Goal: Task Accomplishment & Management: Manage account settings

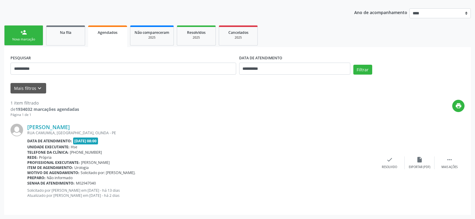
click at [200, 129] on div "[PERSON_NAME]" at bounding box center [200, 127] width 347 height 7
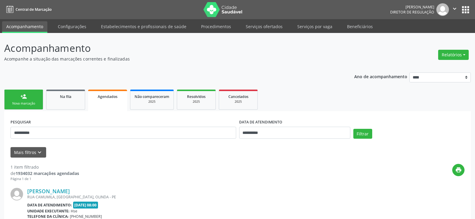
click at [31, 9] on span "Central de Marcação" at bounding box center [34, 9] width 36 height 5
click at [278, 51] on p "Acompanhamento" at bounding box center [167, 48] width 327 height 15
click at [158, 76] on div "**********" at bounding box center [237, 173] width 467 height 211
click at [32, 29] on link "Acompanhamento" at bounding box center [24, 27] width 45 height 12
click at [33, 10] on span "Central de Marcação" at bounding box center [34, 9] width 36 height 5
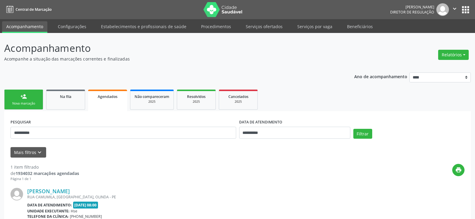
click at [452, 9] on icon "" at bounding box center [454, 8] width 7 height 7
click at [436, 40] on link "Sair" at bounding box center [439, 36] width 41 height 8
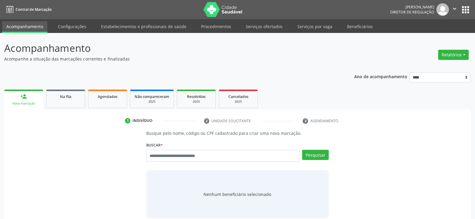
click at [163, 158] on input "text" at bounding box center [223, 156] width 154 height 12
type input "**********"
click at [321, 154] on button "Pesquisar" at bounding box center [315, 155] width 27 height 10
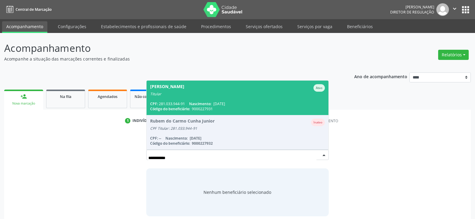
click at [221, 92] on div "Titular" at bounding box center [237, 94] width 175 height 5
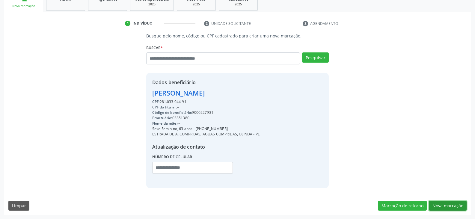
click at [450, 206] on button "Nova marcação" at bounding box center [448, 206] width 38 height 10
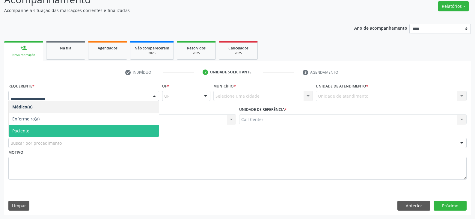
click at [47, 131] on span "Paciente" at bounding box center [84, 131] width 150 height 12
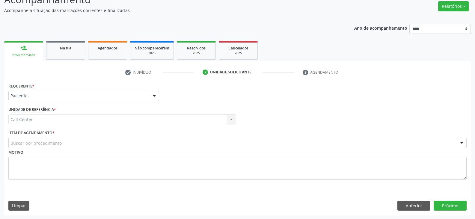
click at [56, 120] on div "Call Center Call Center Nenhum resultado encontrado para: " " Não há nenhuma op…" at bounding box center [122, 119] width 228 height 10
click at [57, 119] on div "Call Center Call Center Nenhum resultado encontrado para: " " Não há nenhuma op…" at bounding box center [122, 119] width 228 height 10
click at [67, 119] on div "Call Center Call Center Nenhum resultado encontrado para: " " Não há nenhuma op…" at bounding box center [122, 119] width 228 height 10
click at [101, 119] on div "Call Center Call Center Nenhum resultado encontrado para: " " Não há nenhuma op…" at bounding box center [122, 119] width 228 height 10
click at [100, 120] on div "Call Center Call Center Nenhum resultado encontrado para: " " Não há nenhuma op…" at bounding box center [122, 119] width 228 height 10
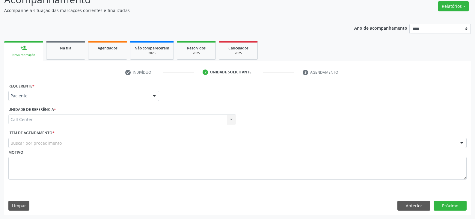
click at [81, 142] on div "Buscar por procedimento" at bounding box center [237, 143] width 458 height 10
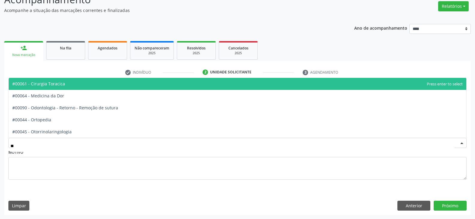
type input "***"
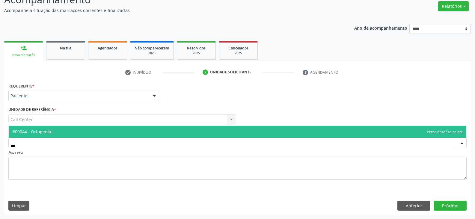
click at [92, 130] on span "#00044 - Ortopedia" at bounding box center [238, 132] width 458 height 12
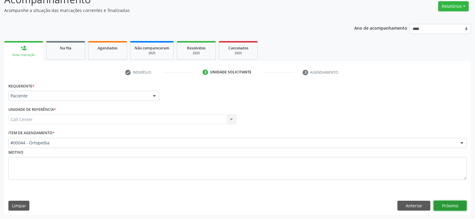
click at [451, 208] on button "Próximo" at bounding box center [450, 206] width 33 height 10
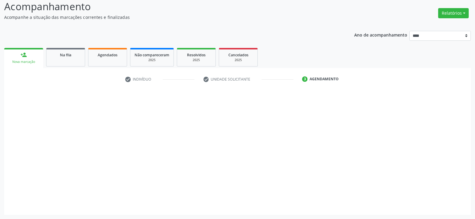
scroll to position [42, 0]
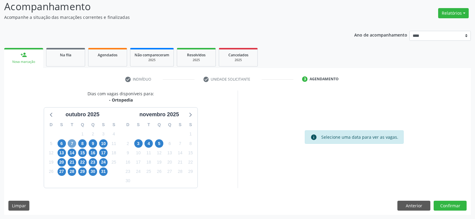
click at [70, 144] on span "7" at bounding box center [72, 143] width 8 height 8
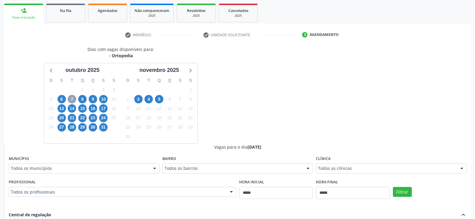
scroll to position [132, 0]
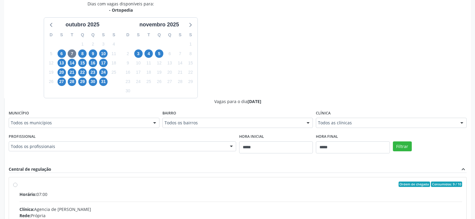
click at [154, 122] on div at bounding box center [154, 123] width 9 height 10
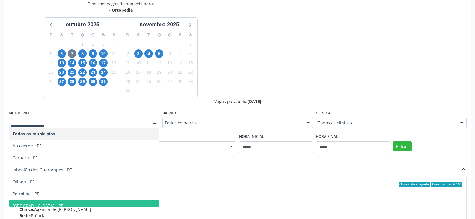
click at [97, 202] on span "Recife - PE" at bounding box center [84, 206] width 150 height 12
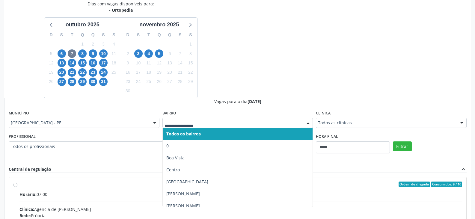
click at [206, 126] on div at bounding box center [237, 123] width 151 height 10
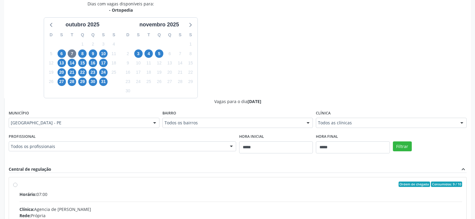
click at [202, 111] on div "Bairro Todos os bairros Todos os bairros 0 Boa Vista Centro Indianapolis Mauric…" at bounding box center [237, 118] width 151 height 19
click at [247, 45] on div "Dias com vagas disponíveis para: - Ortopedia outubro 2025 D S T Q Q S S 28 29 3…" at bounding box center [237, 147] width 467 height 292
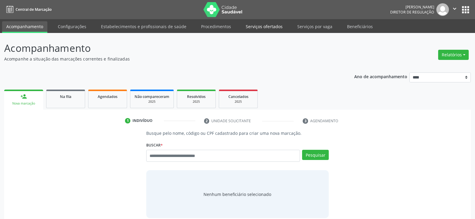
click at [268, 28] on link "Serviços ofertados" at bounding box center [263, 26] width 45 height 10
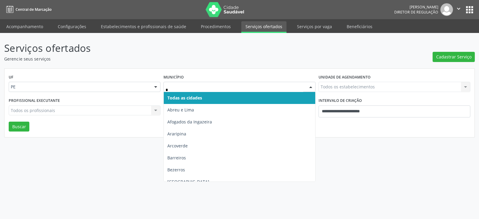
type input "**"
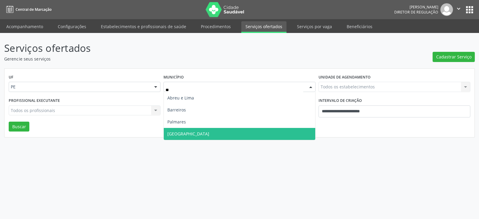
click at [198, 130] on span "Recife" at bounding box center [239, 134] width 151 height 12
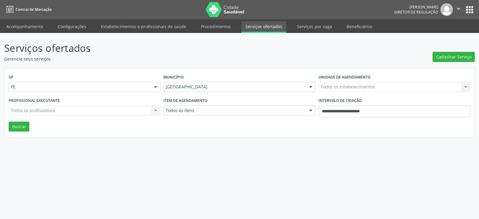
click at [369, 81] on label "Unidade de agendamento" at bounding box center [345, 77] width 52 height 9
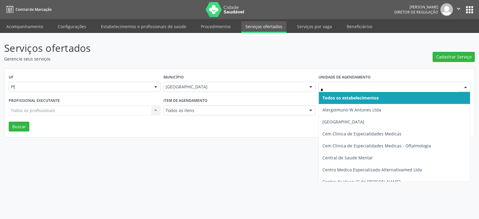
type input "**"
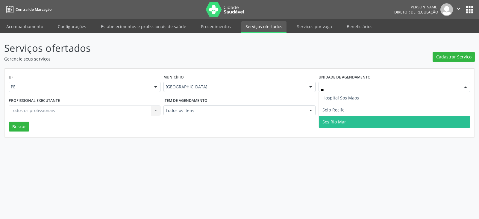
click at [349, 121] on span "Sos Rio Mar" at bounding box center [394, 122] width 151 height 12
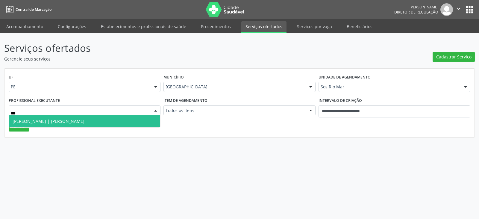
type input "****"
click at [114, 124] on span "Rafael Cantinho | Joelho" at bounding box center [84, 121] width 151 height 12
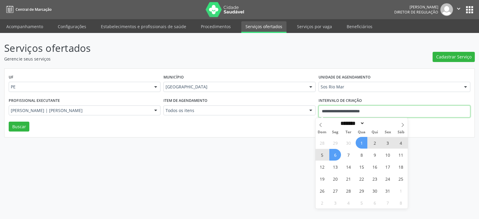
click at [376, 109] on input "**********" at bounding box center [395, 111] width 152 height 12
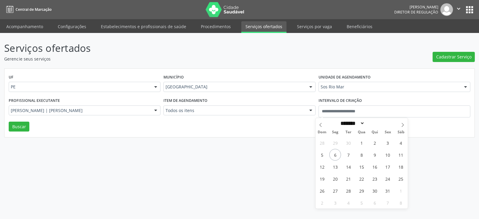
click at [223, 139] on div "Serviços ofertados Gerencie seus serviços Cadastrar Serviço UF PE PE Nenhum res…" at bounding box center [239, 126] width 479 height 186
click at [25, 127] on button "Buscar" at bounding box center [19, 127] width 21 height 10
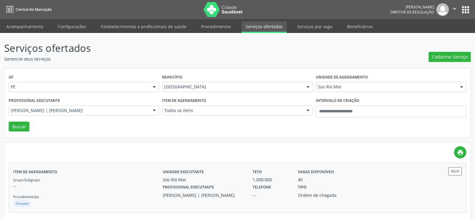
scroll to position [6, 0]
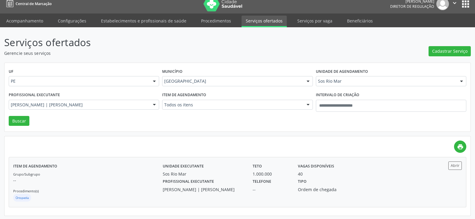
click at [295, 185] on div "Tipo Ordem de chegada" at bounding box center [327, 185] width 67 height 16
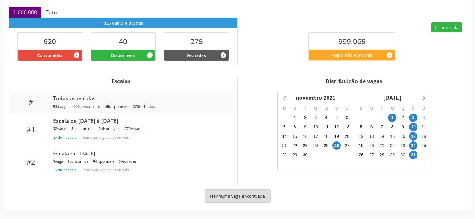
scroll to position [129, 0]
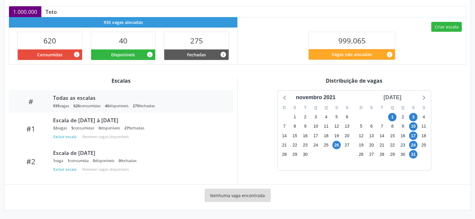
click at [404, 95] on div "dezembro 2021" at bounding box center [392, 97] width 23 height 8
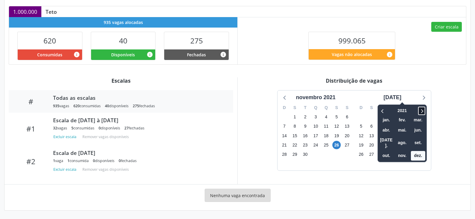
click at [419, 111] on icon at bounding box center [422, 110] width 6 height 7
click at [379, 151] on span "out." at bounding box center [386, 155] width 14 height 9
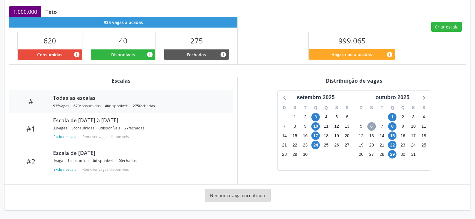
click at [372, 125] on span "6" at bounding box center [371, 126] width 8 height 8
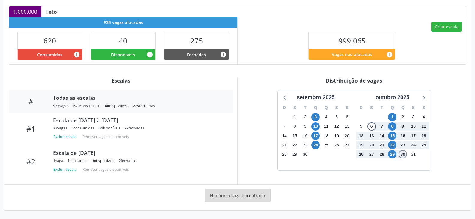
click at [407, 154] on span "30" at bounding box center [403, 154] width 8 height 8
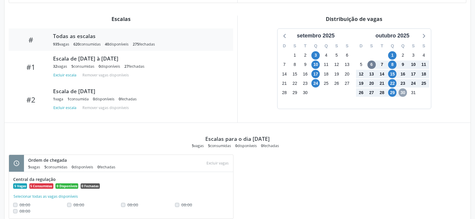
scroll to position [157, 0]
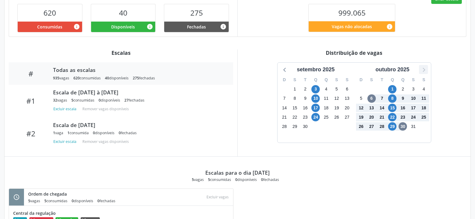
click at [425, 70] on icon at bounding box center [423, 70] width 8 height 8
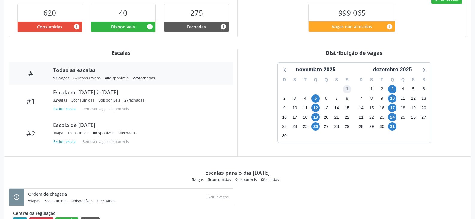
click at [344, 88] on span "1" at bounding box center [347, 89] width 8 height 8
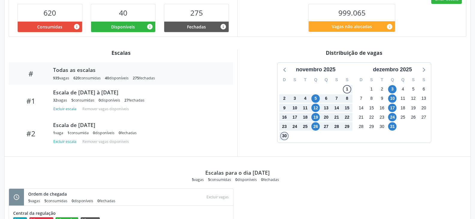
click at [287, 136] on span "30" at bounding box center [284, 136] width 8 height 8
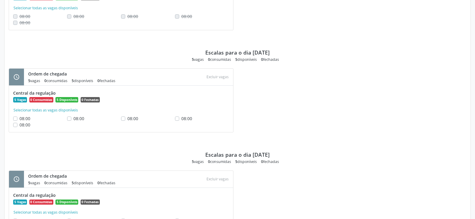
scroll to position [397, 0]
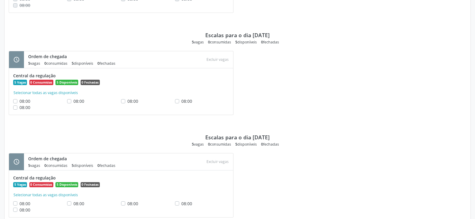
drag, startPoint x: 246, startPoint y: 35, endPoint x: 281, endPoint y: 33, distance: 35.1
click at [281, 33] on div "Escalas para o dia 12/11/2025 5 vagas 0 consumidas 5 disponíveis 0 fechadas" at bounding box center [238, 31] width 458 height 25
click at [292, 39] on div "Escalas para o dia 12/11/2025 5 vagas 0 consumidas 5 disponíveis 0 fechadas" at bounding box center [238, 31] width 458 height 25
click at [19, 102] on label "08:00" at bounding box center [24, 101] width 11 height 6
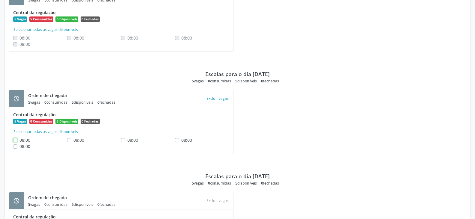
scroll to position [390, 0]
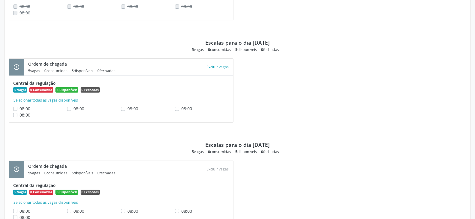
click at [19, 108] on label "08:00" at bounding box center [24, 108] width 11 height 6
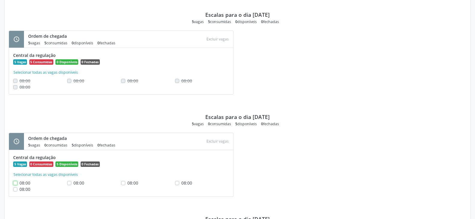
scroll to position [330, 0]
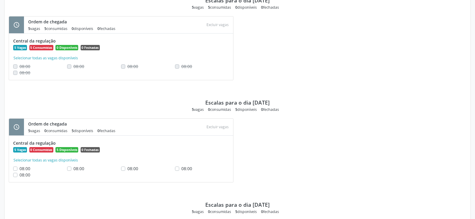
click at [19, 170] on label "08:00" at bounding box center [24, 168] width 11 height 6
click at [219, 127] on button "Excluir vagas" at bounding box center [217, 127] width 27 height 8
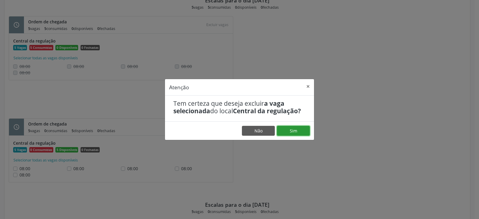
click at [291, 132] on button "Sim" at bounding box center [293, 131] width 33 height 10
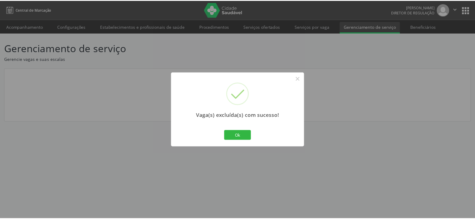
scroll to position [0, 0]
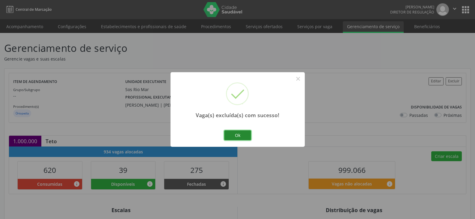
click at [229, 137] on button "Ok" at bounding box center [237, 135] width 27 height 10
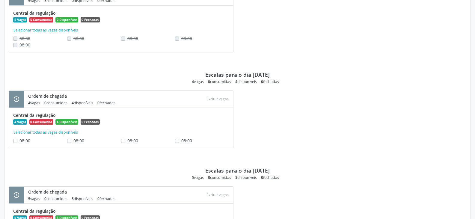
scroll to position [360, 0]
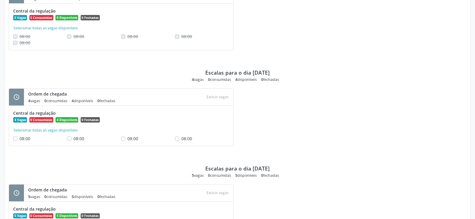
click at [318, 33] on div "schedule Ordem de chegada 5 vagas 5 consumidas 0 disponíveis 0 fechadas Atenção…" at bounding box center [237, 21] width 466 height 70
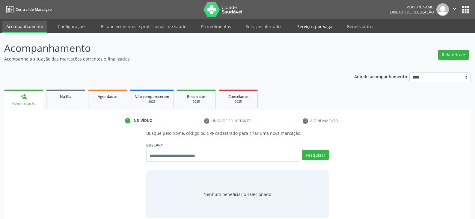
click at [302, 27] on link "Serviços por vaga" at bounding box center [314, 26] width 43 height 10
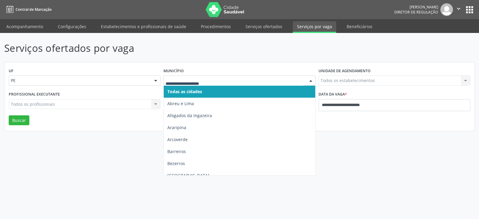
click at [306, 81] on div "Todas as cidades Abreu e [GEOGRAPHIC_DATA] Afogados da [GEOGRAPHIC_DATA] Ararip…" at bounding box center [240, 81] width 152 height 10
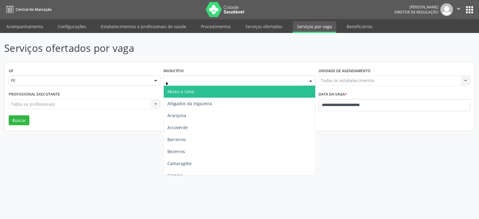
type input "**"
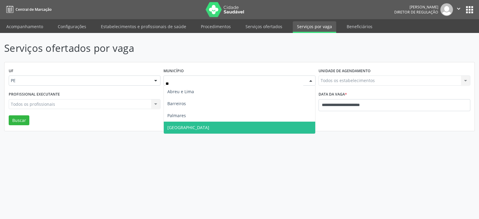
click at [205, 127] on span "[GEOGRAPHIC_DATA]" at bounding box center [239, 128] width 151 height 12
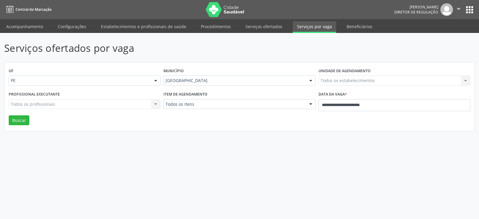
click at [371, 81] on div "Todos os estabelecimentos Todos os estabelecimentos Nenhum resultado encontrado…" at bounding box center [395, 81] width 152 height 10
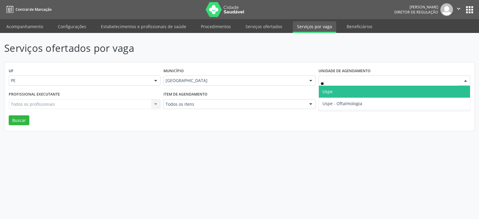
type input "***"
click at [361, 92] on span "Uspe" at bounding box center [394, 92] width 151 height 12
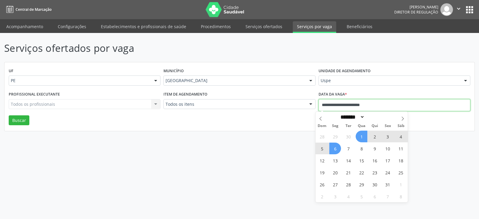
click at [389, 101] on input "**********" at bounding box center [395, 105] width 152 height 12
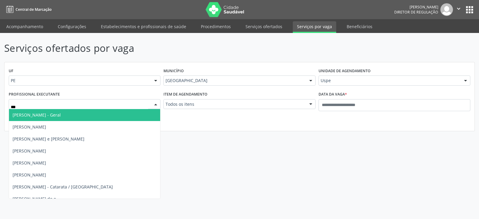
type input "****"
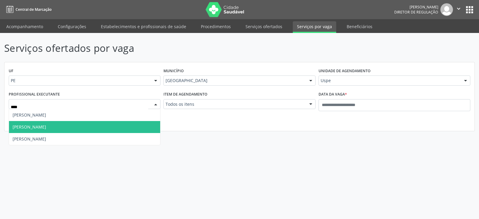
click at [34, 130] on span "[PERSON_NAME]" at bounding box center [30, 127] width 34 height 6
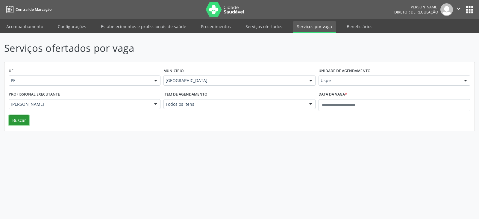
click at [24, 121] on button "Buscar" at bounding box center [19, 120] width 21 height 10
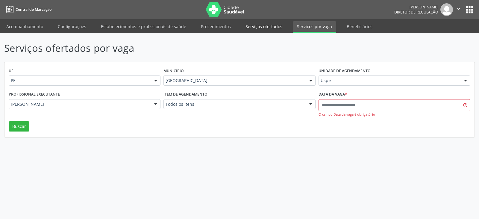
click at [254, 29] on link "Serviços ofertados" at bounding box center [263, 26] width 45 height 10
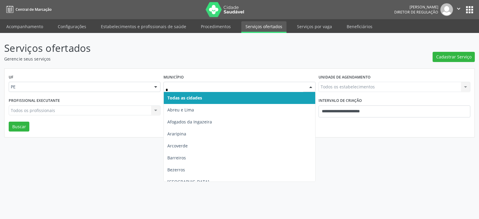
type input "**"
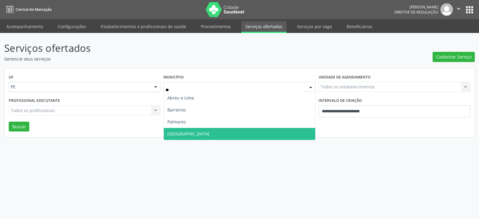
click at [204, 134] on span "Recife" at bounding box center [239, 134] width 151 height 12
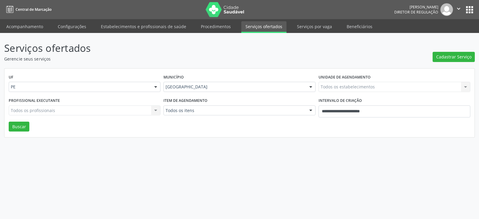
click at [363, 84] on div "Todos os estabelecimentos Todos os estabelecimentos Nenhum resultado encontrado…" at bounding box center [395, 87] width 152 height 10
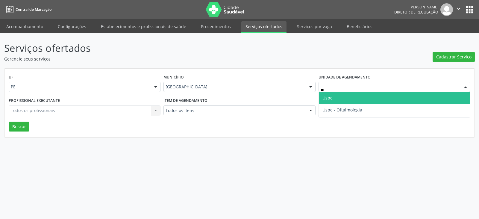
type input "***"
click at [333, 94] on span "Uspe" at bounding box center [394, 98] width 151 height 12
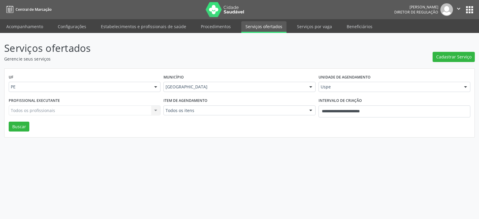
click at [139, 110] on div "Todos os profissionais Todos os profissionais Nenhum resultado encontrado para:…" at bounding box center [85, 110] width 152 height 10
click at [151, 111] on div at bounding box center [155, 111] width 9 height 10
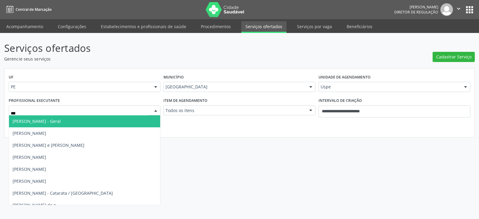
type input "****"
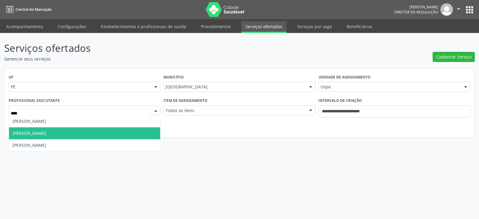
click at [106, 135] on span "[PERSON_NAME]" at bounding box center [84, 133] width 151 height 12
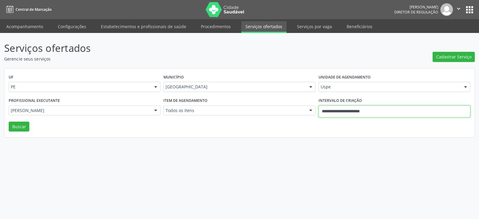
click at [389, 111] on input "**********" at bounding box center [395, 111] width 152 height 12
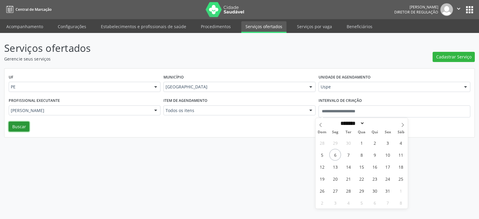
click at [12, 125] on button "Buscar" at bounding box center [19, 127] width 21 height 10
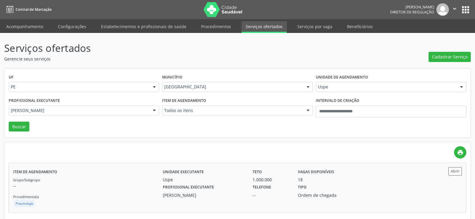
click at [281, 175] on div "Teto 1.000.000" at bounding box center [270, 175] width 45 height 16
click at [373, 47] on header "Serviços ofertados Gerencie seus serviços Cadastrar Serviço" at bounding box center [237, 51] width 467 height 21
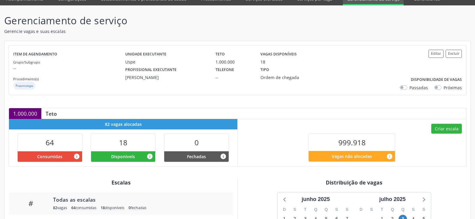
scroll to position [120, 0]
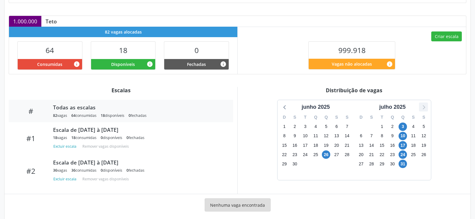
click at [422, 108] on icon at bounding box center [423, 107] width 8 height 8
click at [423, 108] on icon at bounding box center [423, 107] width 8 height 8
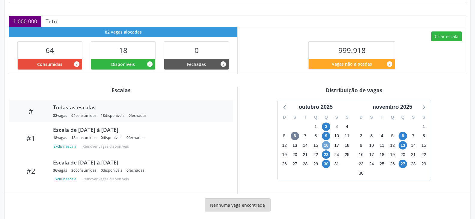
click at [326, 146] on span "16" at bounding box center [326, 145] width 8 height 8
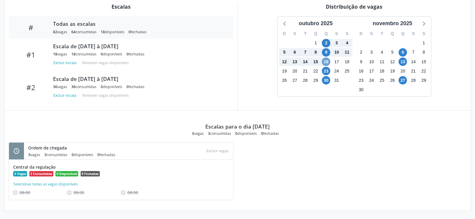
scroll to position [204, 0]
click at [349, 147] on div "schedule Ordem de chegada 3 vagas 3 consumidas 0 disponíveis 0 fechadas Atenção…" at bounding box center [237, 174] width 466 height 64
